Goal: Download file/media

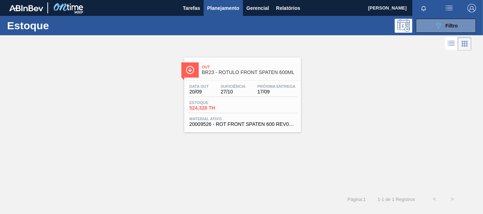
click at [284, 106] on div "Estoque 524,328 TH" at bounding box center [243, 107] width 110 height 13
click at [425, 23] on button "089F7B8B-B2A5-4AFE-B5C0-19BA573D28AC Filtro" at bounding box center [446, 26] width 60 height 14
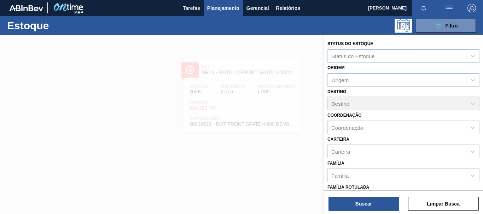
scroll to position [71, 0]
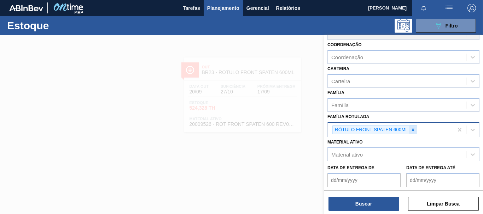
click at [413, 130] on icon at bounding box center [413, 130] width 2 height 2
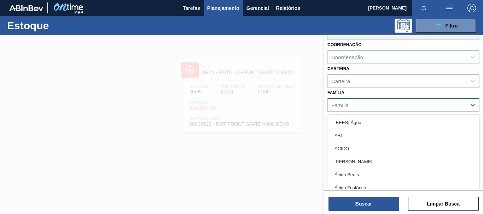
click at [389, 103] on div "Família" at bounding box center [397, 105] width 138 height 10
click at [326, 110] on div "Status do Estoque Status do Estoque Origem Origem Destino Destino Coordenação C…" at bounding box center [403, 103] width 159 height 277
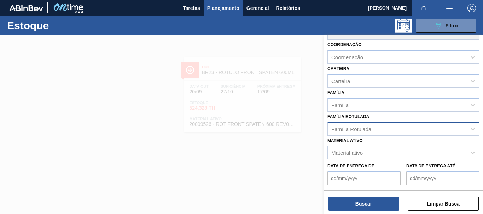
click at [348, 152] on div "Material ativo" at bounding box center [346, 153] width 31 height 6
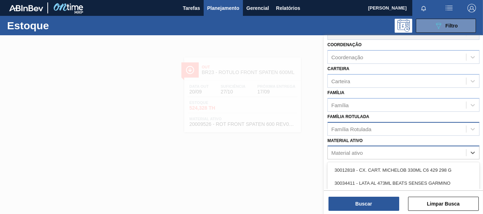
paste ativo "30031668"
type ativo "30031668"
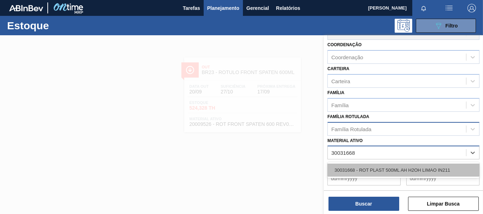
click at [379, 169] on div "30031668 - ROT PLAST 500ML AH H2OH LIMAO IN211" at bounding box center [403, 170] width 152 height 13
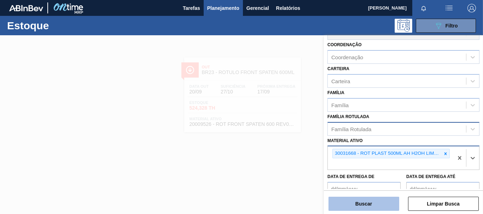
click at [381, 202] on button "Buscar" at bounding box center [363, 204] width 71 height 14
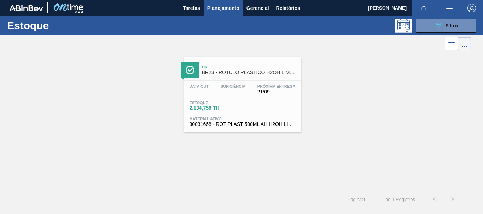
click at [294, 114] on div "Data out - Suficiência - Próxima Entrega 21/09 Estoque 2.134,758 TH Material at…" at bounding box center [242, 105] width 117 height 48
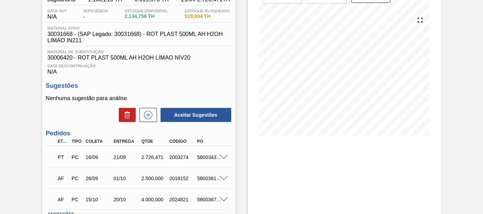
scroll to position [124, 0]
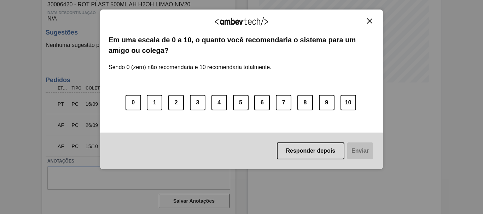
click at [368, 19] on img "Close" at bounding box center [369, 20] width 5 height 5
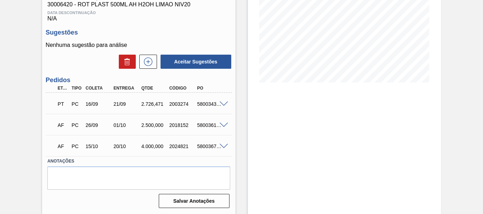
scroll to position [0, 0]
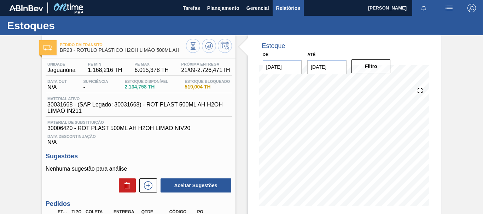
click at [281, 8] on span "Relatórios" at bounding box center [288, 8] width 24 height 8
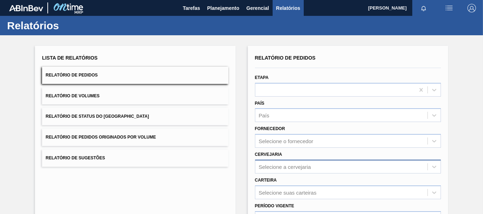
click at [283, 165] on div "Selecione a cervejaria" at bounding box center [285, 167] width 52 height 6
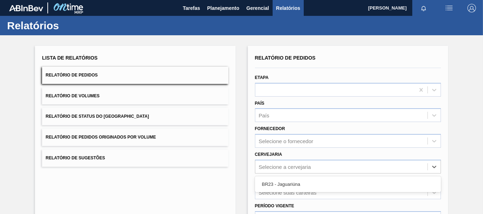
click at [289, 183] on div "BR23 - Jaguariúna" at bounding box center [348, 184] width 186 height 13
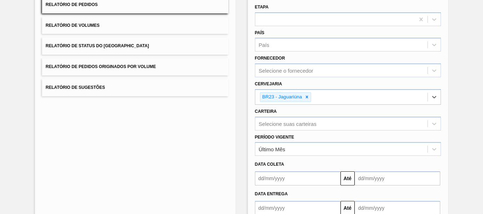
scroll to position [106, 0]
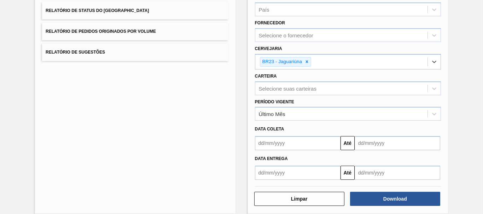
click at [284, 175] on input "text" at bounding box center [298, 173] width 86 height 14
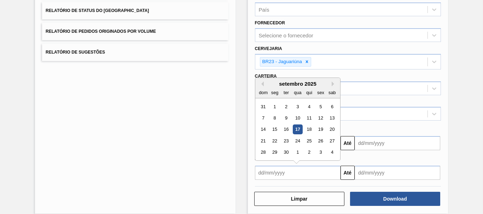
click at [296, 129] on div "17" at bounding box center [298, 130] width 10 height 10
type input "[DATE]"
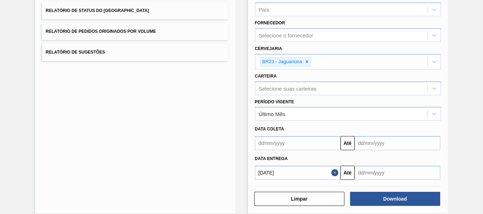
click at [371, 172] on input "text" at bounding box center [397, 173] width 86 height 14
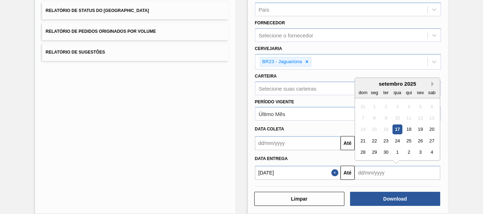
click at [431, 83] on button "Next Month" at bounding box center [433, 84] width 5 height 5
click at [418, 132] on div "17" at bounding box center [420, 130] width 10 height 10
type input "[DATE]"
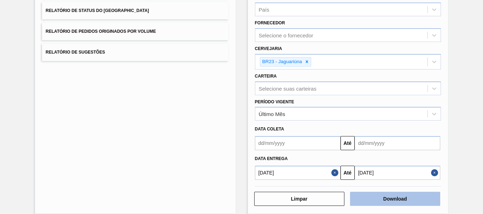
click at [392, 199] on button "Download" at bounding box center [395, 199] width 90 height 14
